Goal: Task Accomplishment & Management: Manage account settings

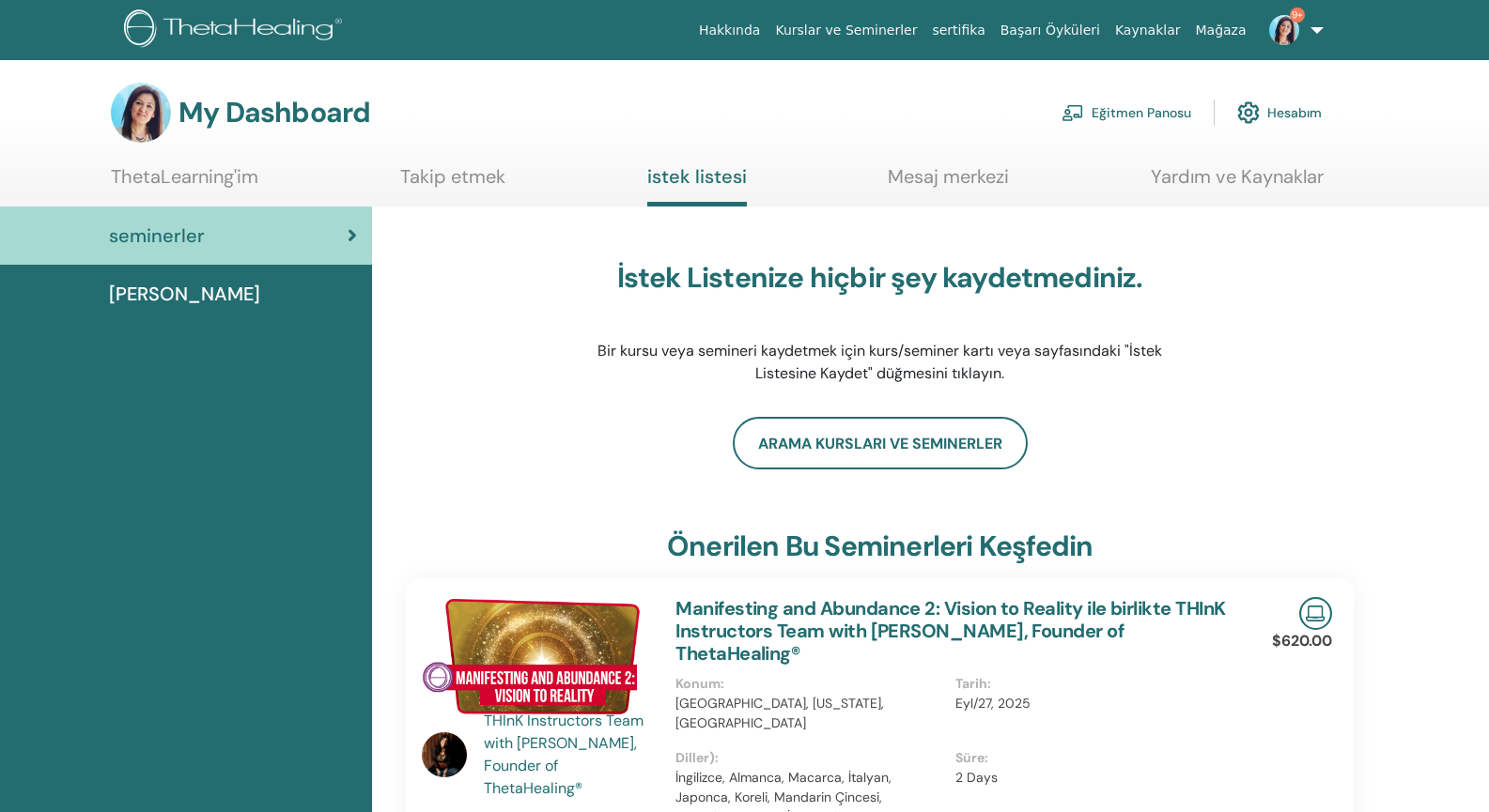
click at [1145, 113] on link "Eğitmen Panosu" at bounding box center [1126, 112] width 130 height 41
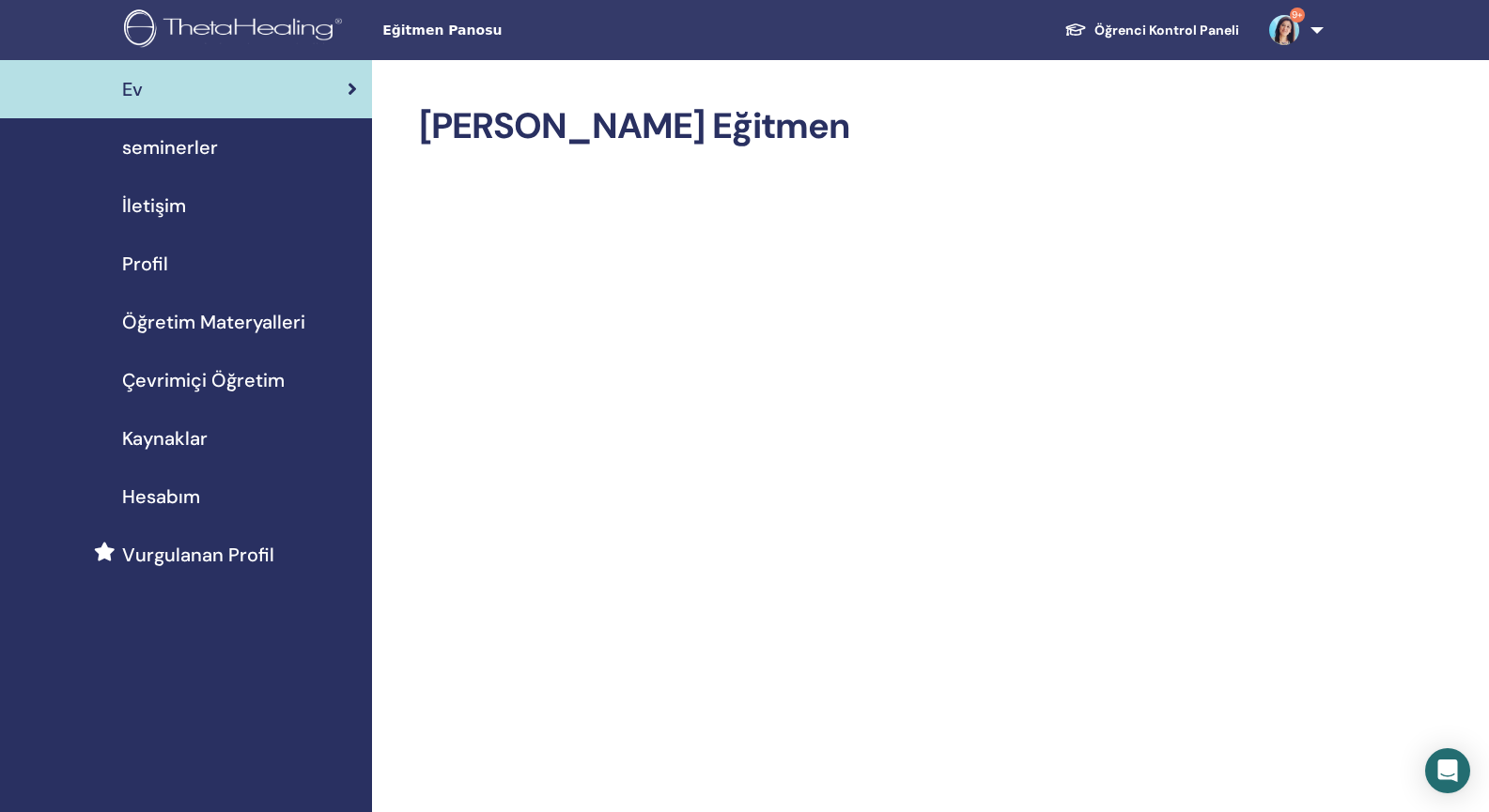
click at [163, 148] on span "seminerler" at bounding box center [170, 147] width 96 height 28
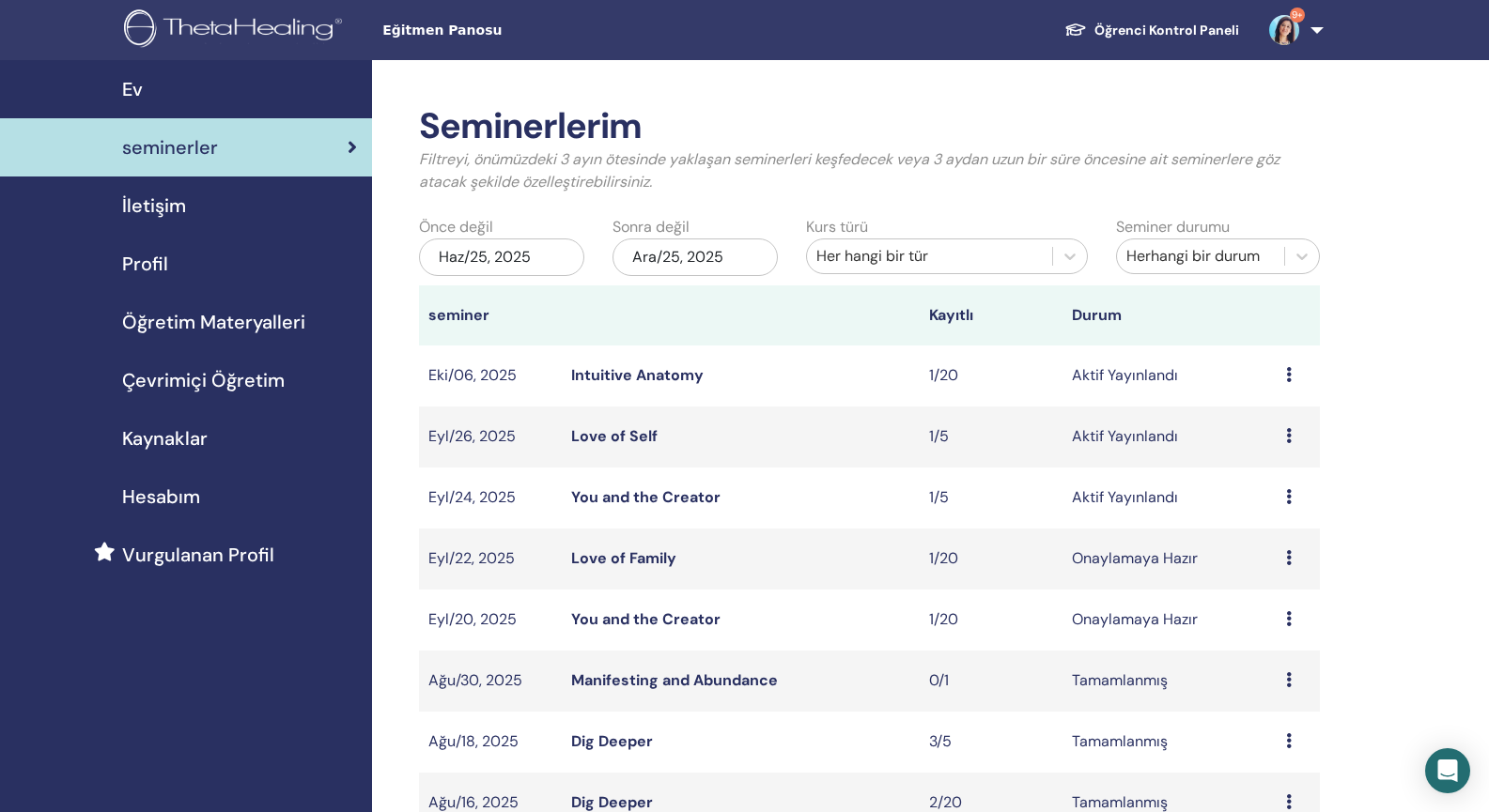
click at [629, 496] on link "You and the Creator" at bounding box center [645, 497] width 150 height 20
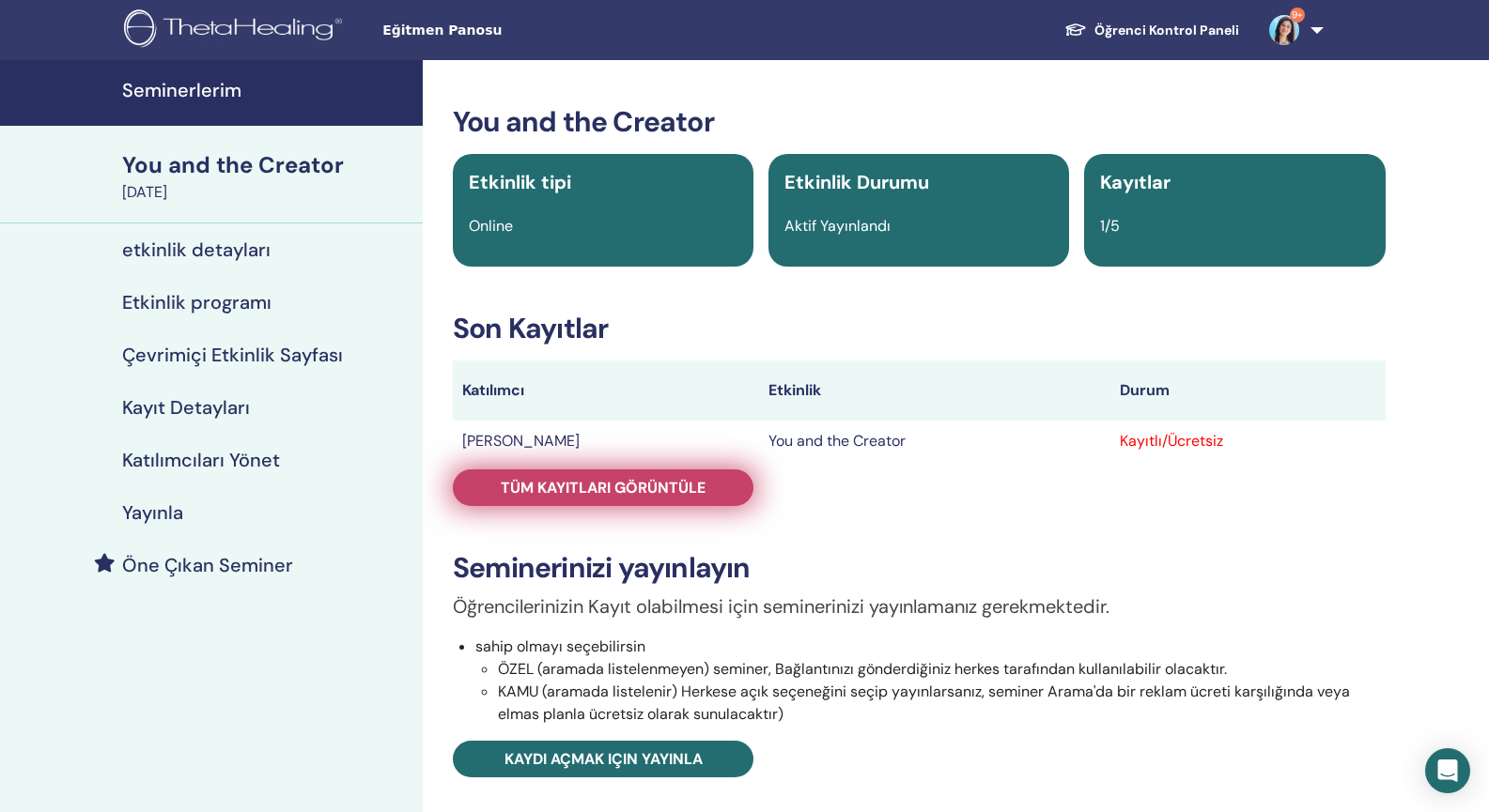
click at [648, 492] on span "Tüm kayıtları görüntüle" at bounding box center [602, 488] width 204 height 20
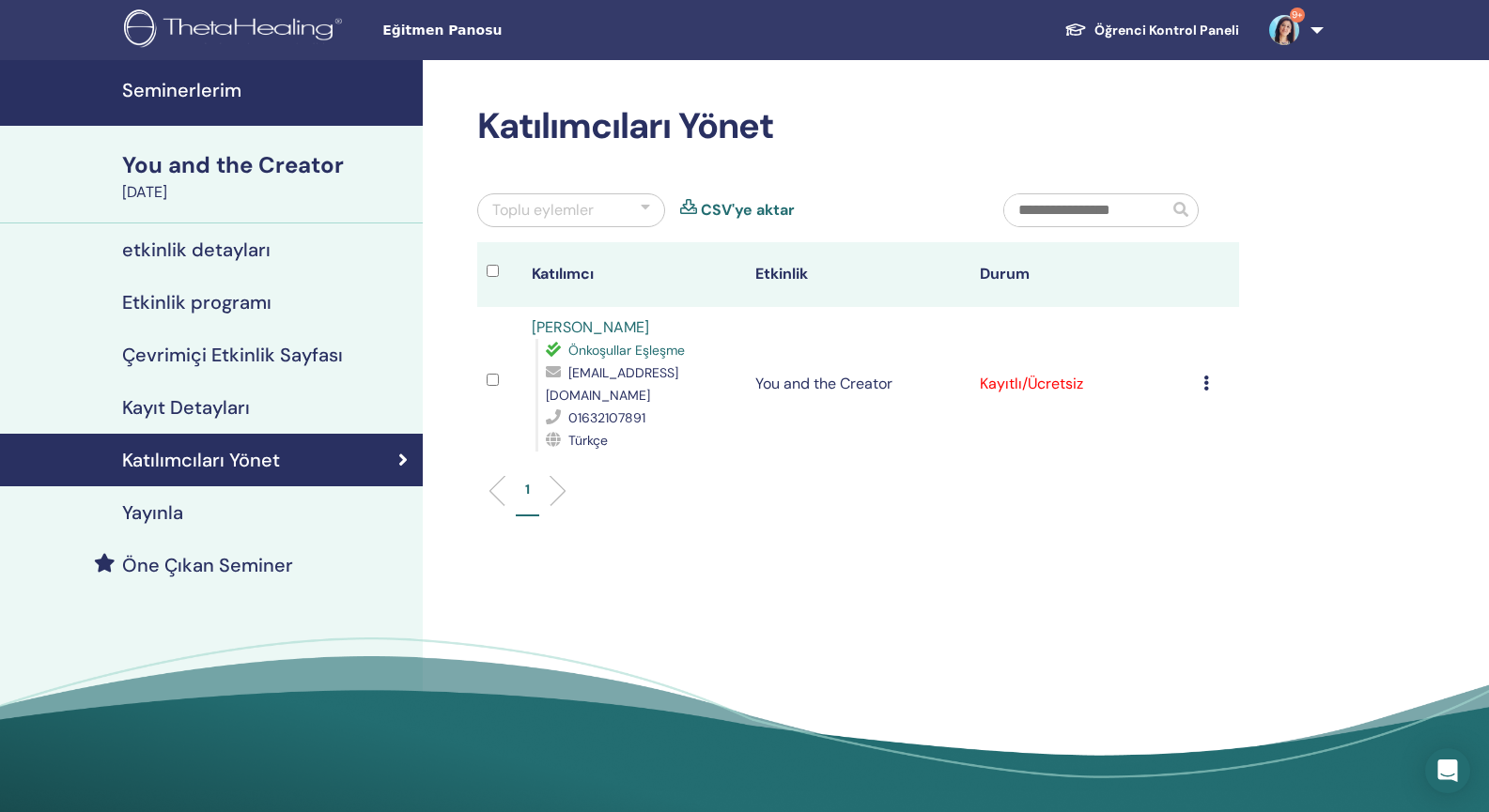
click at [1208, 375] on icon at bounding box center [1206, 382] width 6 height 15
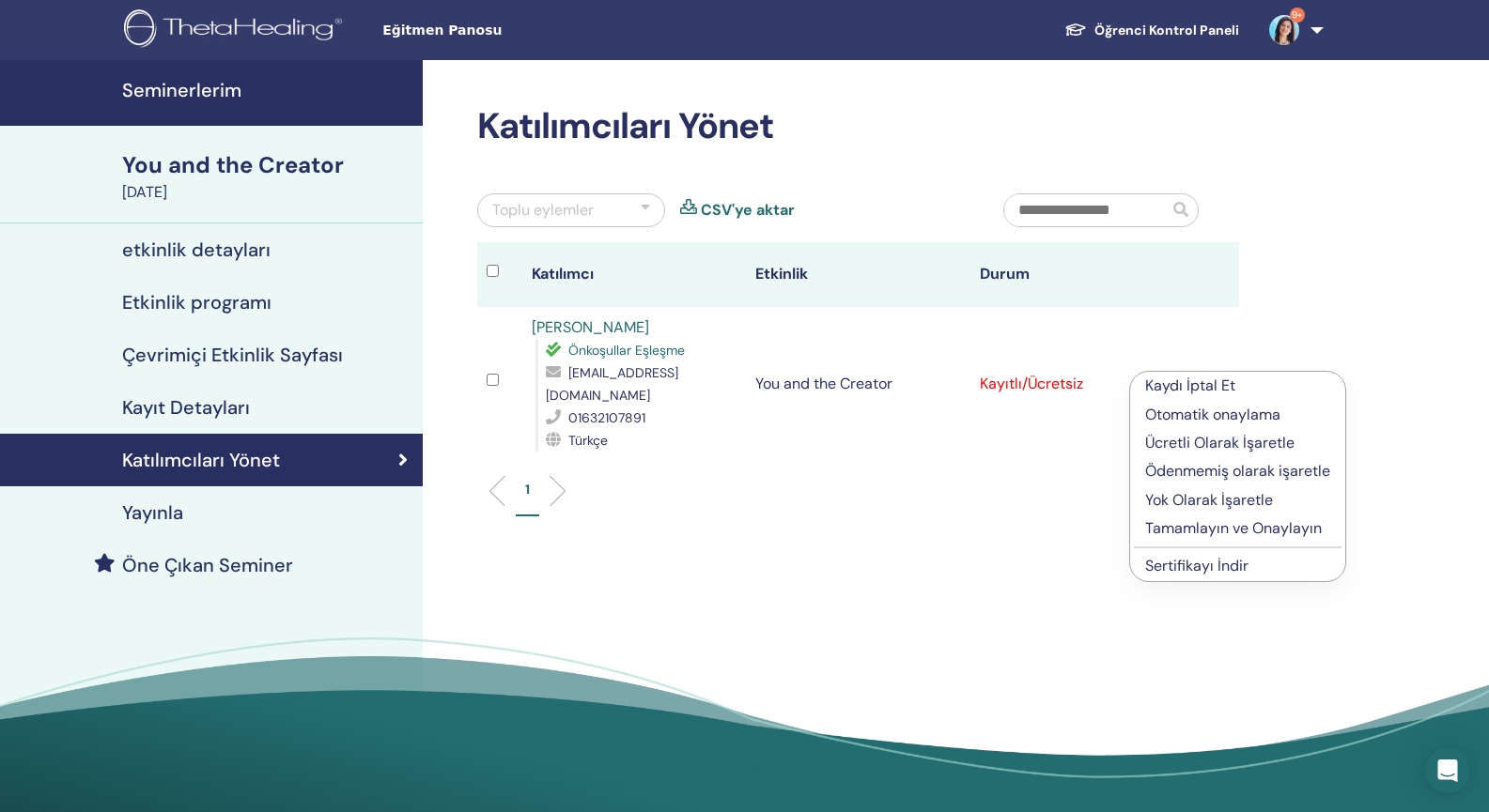
click at [1208, 442] on p "Ücretli Olarak İşaretle" at bounding box center [1237, 443] width 185 height 22
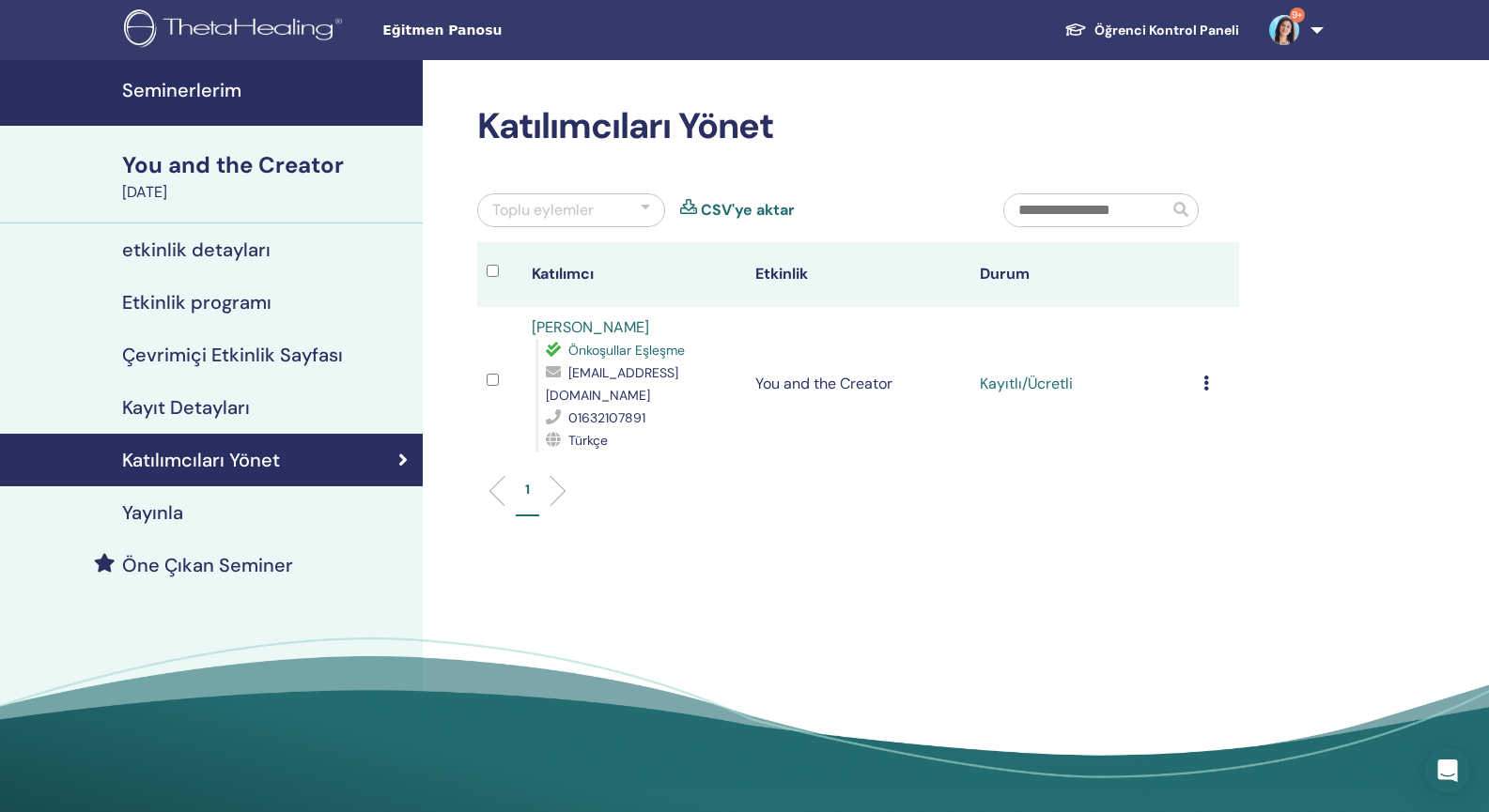
click at [1206, 379] on icon at bounding box center [1206, 382] width 6 height 15
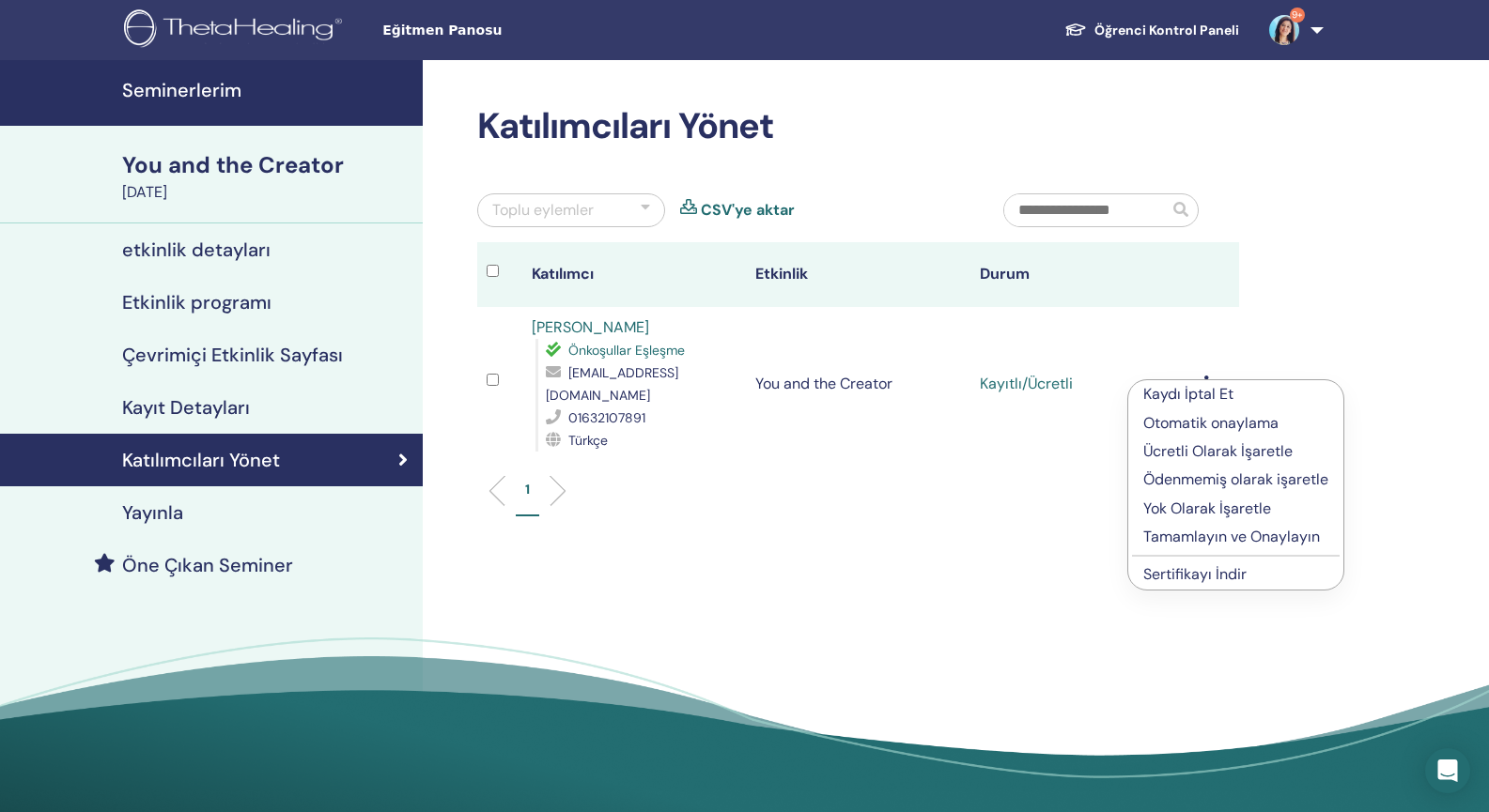
click at [1179, 538] on p "Tamamlayın ve Onaylayın" at bounding box center [1235, 536] width 185 height 22
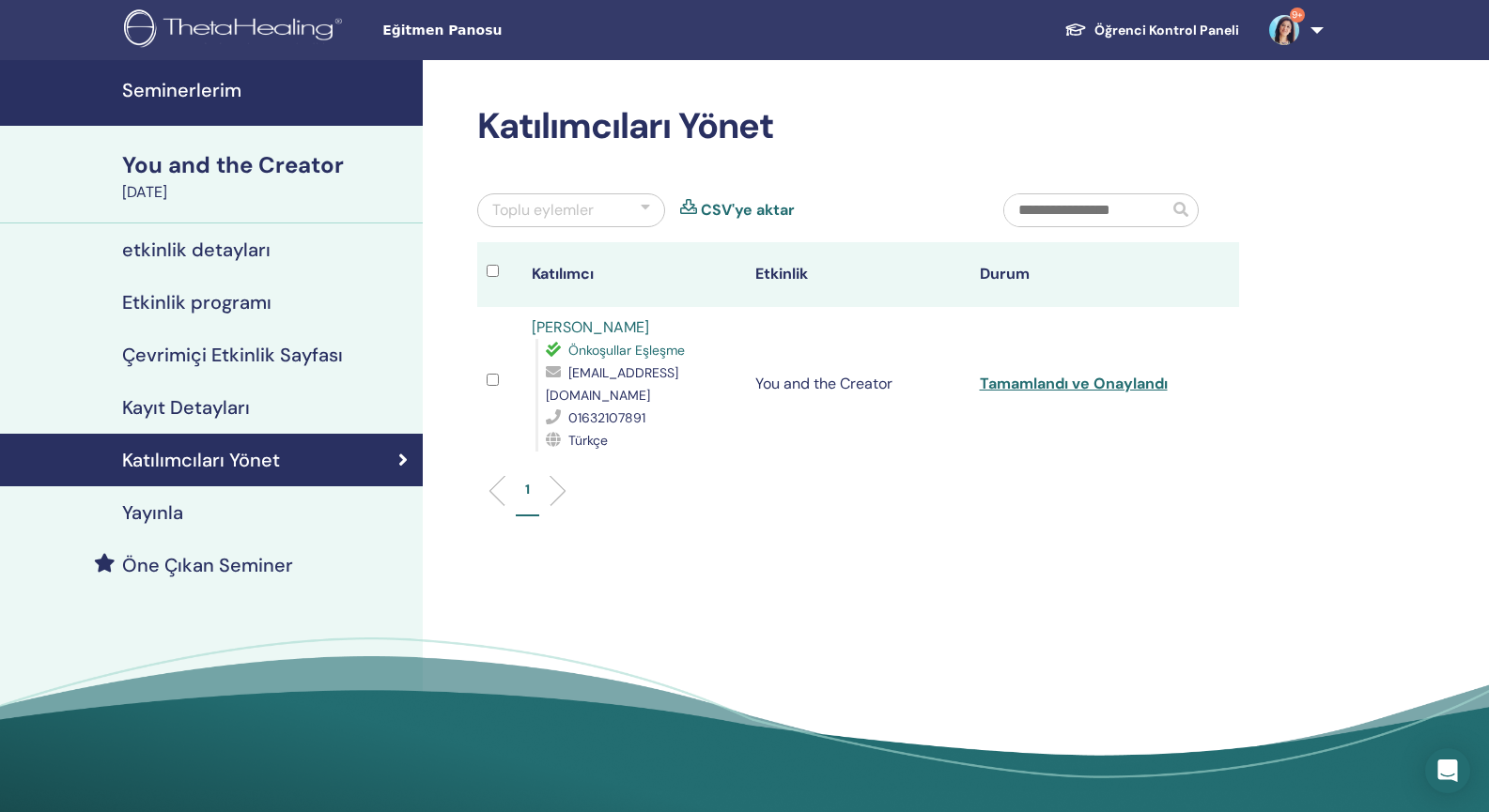
click at [172, 94] on h4 "Seminerlerim" at bounding box center [267, 90] width 289 height 22
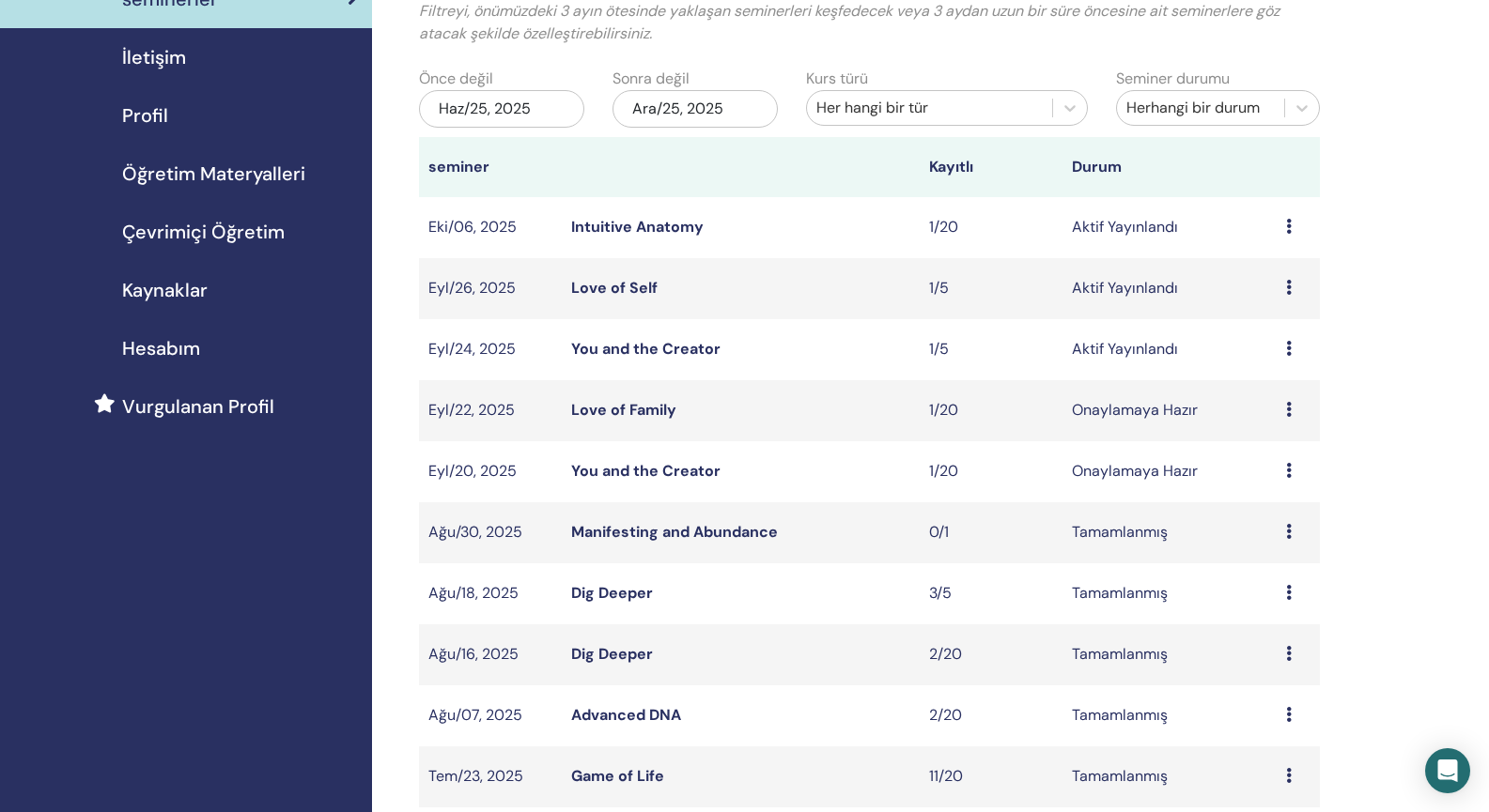
scroll to position [150, 0]
click at [637, 412] on link "Love of Family" at bounding box center [624, 407] width 106 height 20
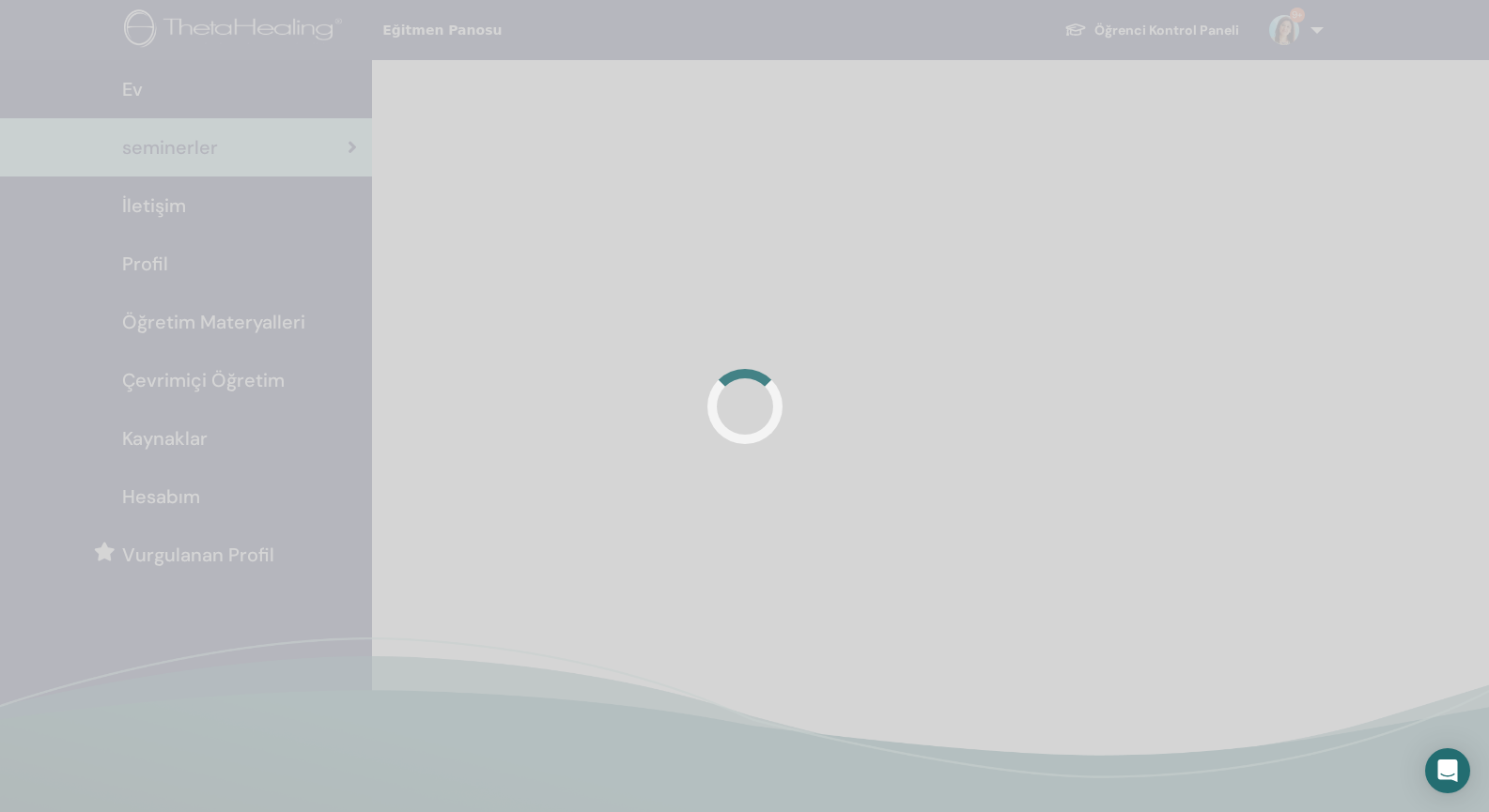
scroll to position [149, 0]
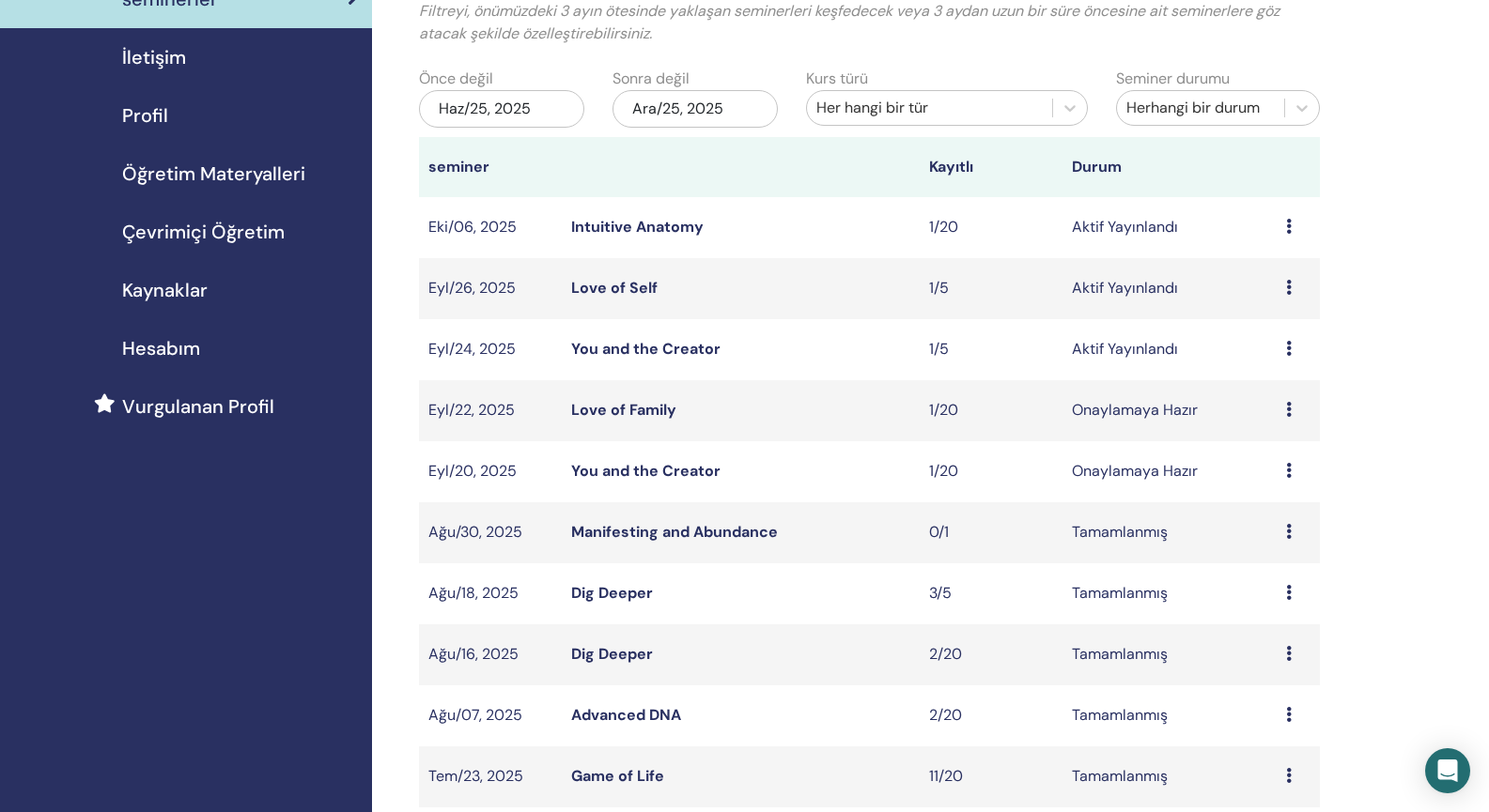
click at [635, 285] on link "Love of Self" at bounding box center [614, 287] width 86 height 20
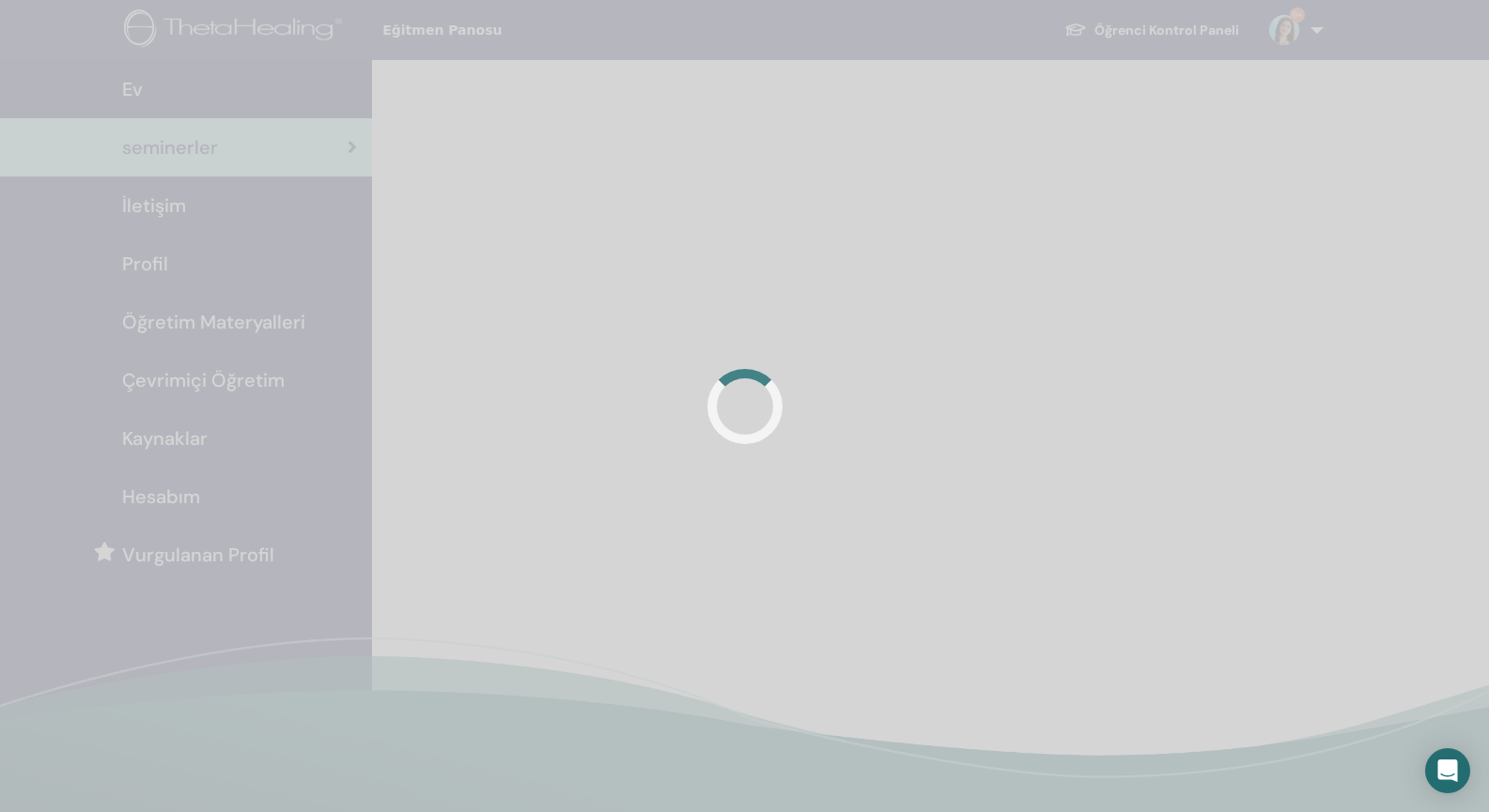
scroll to position [147, 0]
